Goal: Navigation & Orientation: Find specific page/section

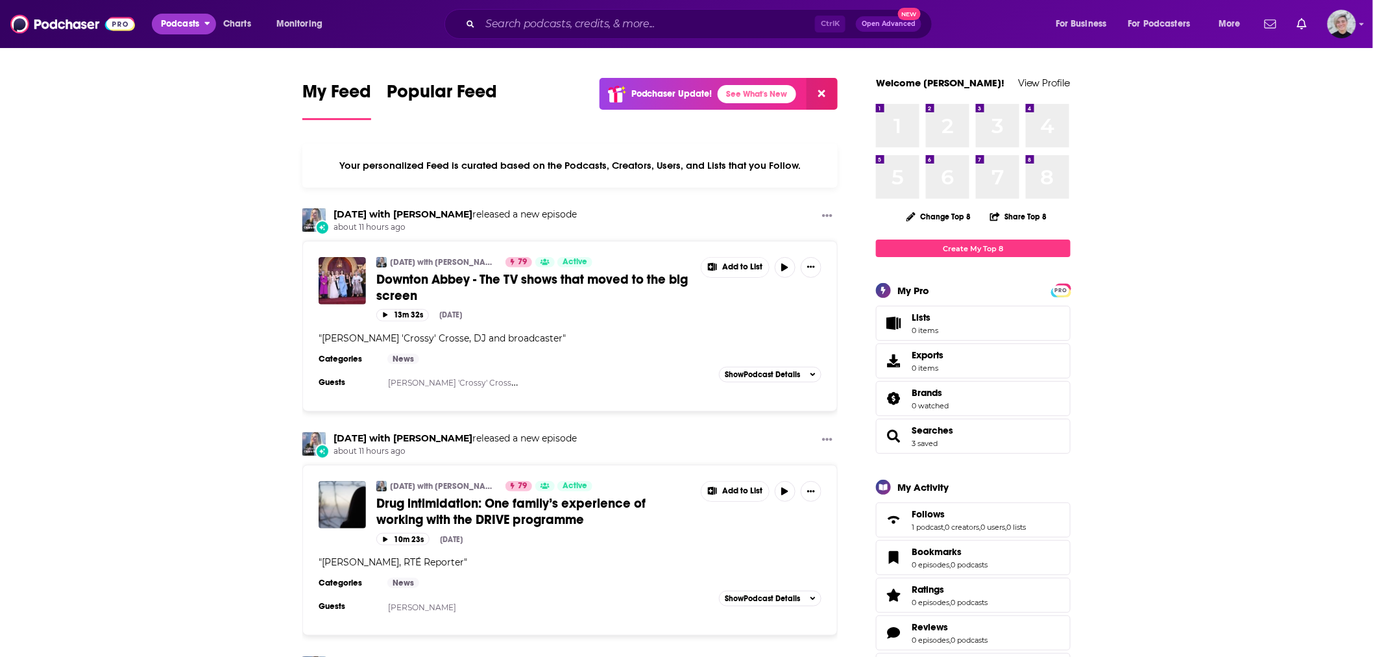
click at [173, 29] on span "Podcasts" at bounding box center [180, 24] width 38 height 18
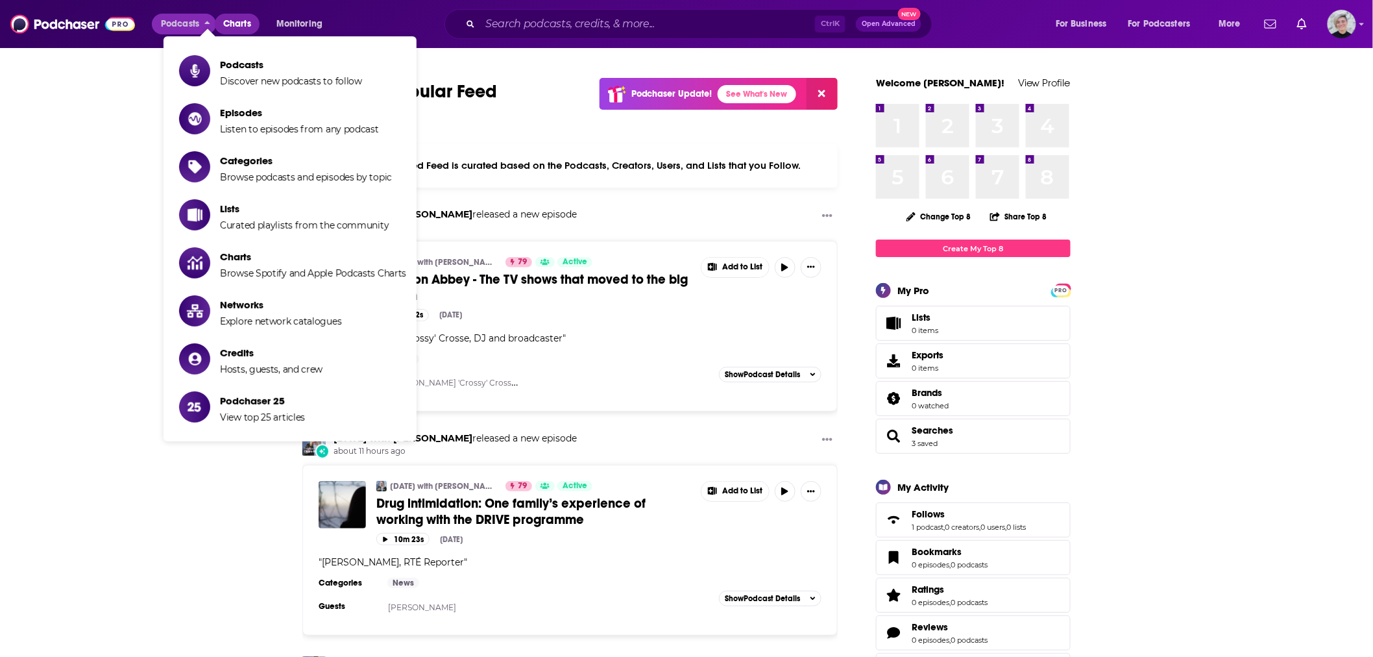
click at [243, 27] on span "Charts" at bounding box center [237, 24] width 28 height 18
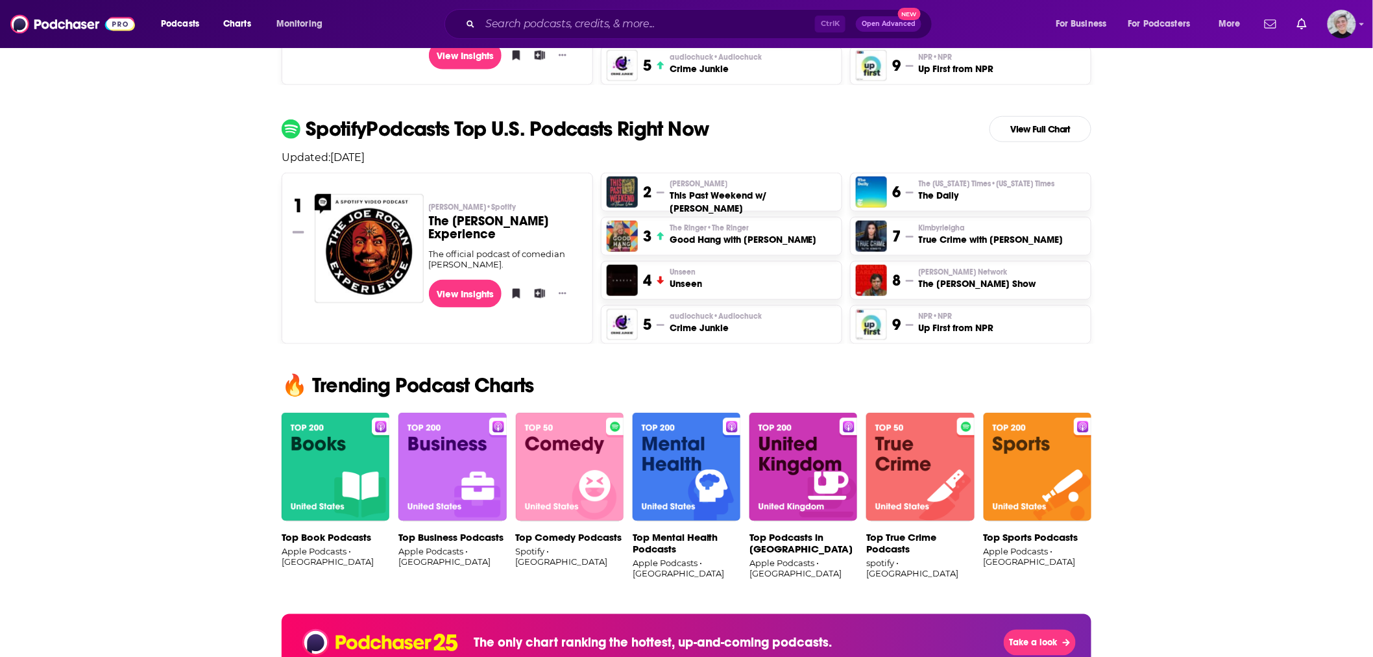
scroll to position [504, 0]
click at [463, 485] on img at bounding box center [452, 466] width 108 height 109
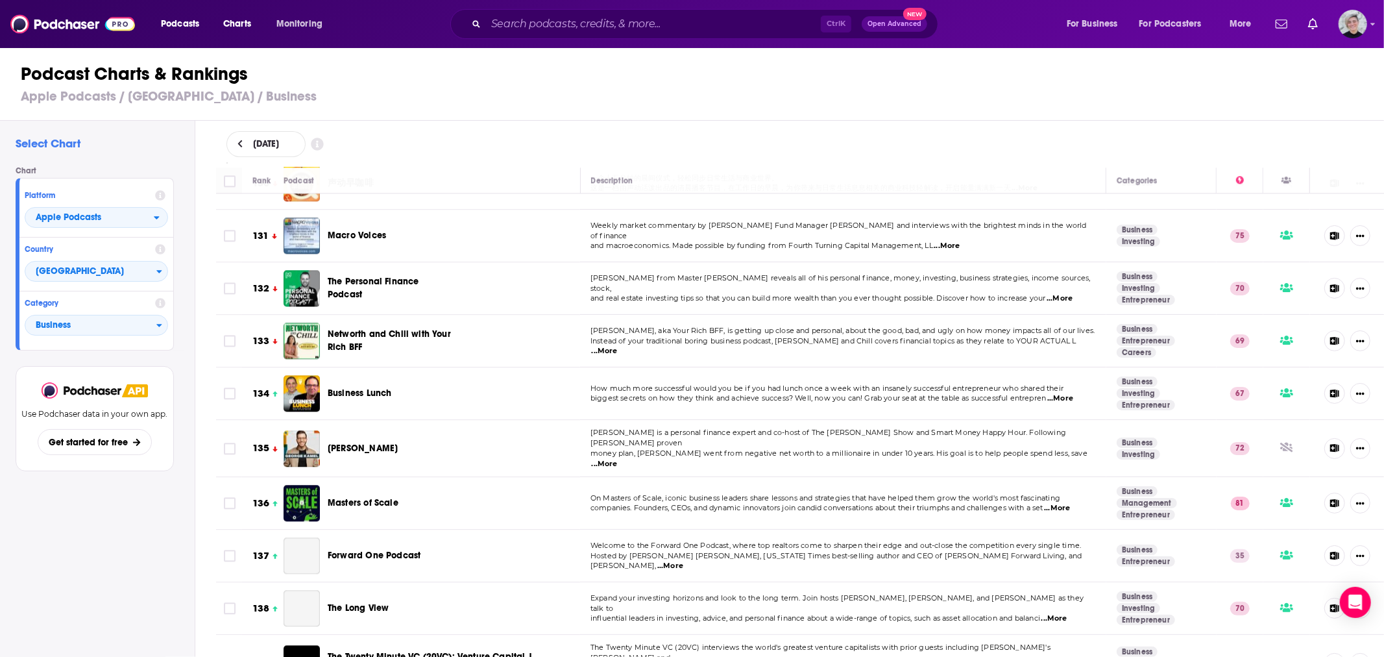
scroll to position [6868, 0]
